Goal: Task Accomplishment & Management: Manage account settings

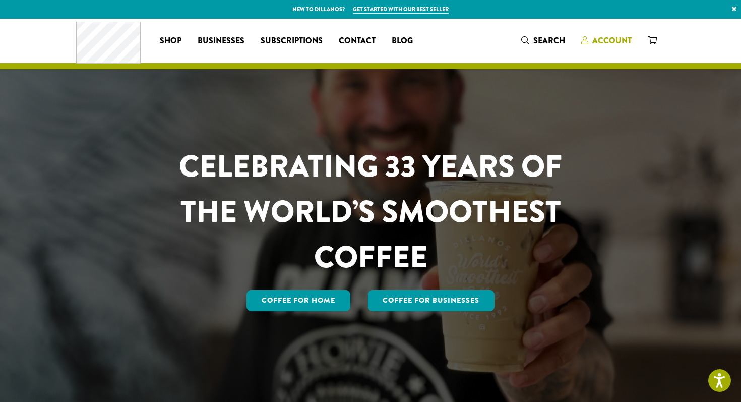
click at [624, 38] on span "Account" at bounding box center [611, 41] width 39 height 12
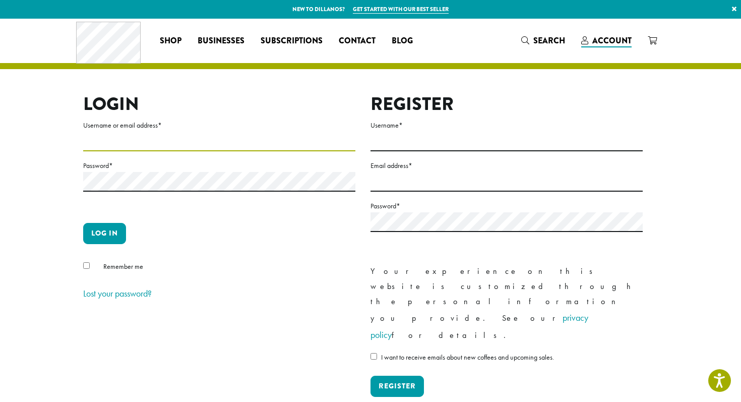
click at [184, 143] on input "Username or email address *" at bounding box center [219, 142] width 272 height 20
type input "*"
